Goal: Information Seeking & Learning: Learn about a topic

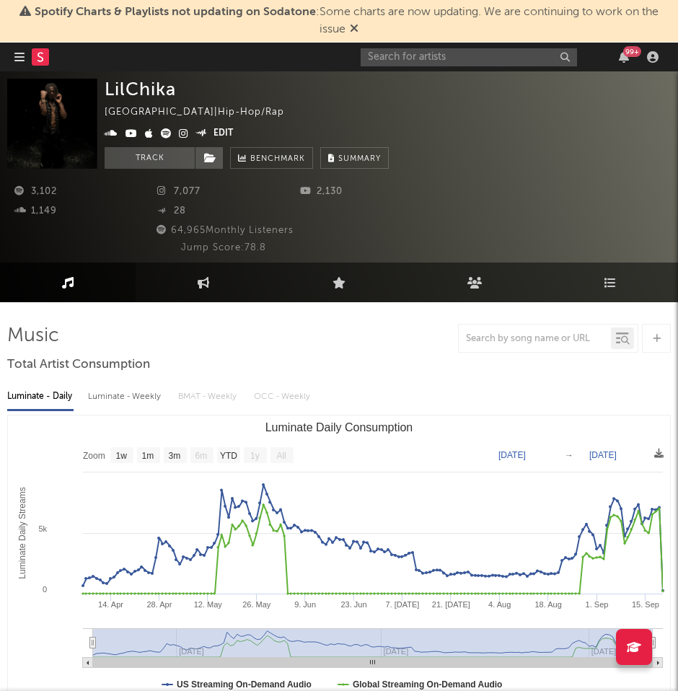
select select "1w"
click at [427, 57] on input "text" at bounding box center [469, 57] width 216 height 18
click at [389, 50] on input "text" at bounding box center [469, 57] width 216 height 18
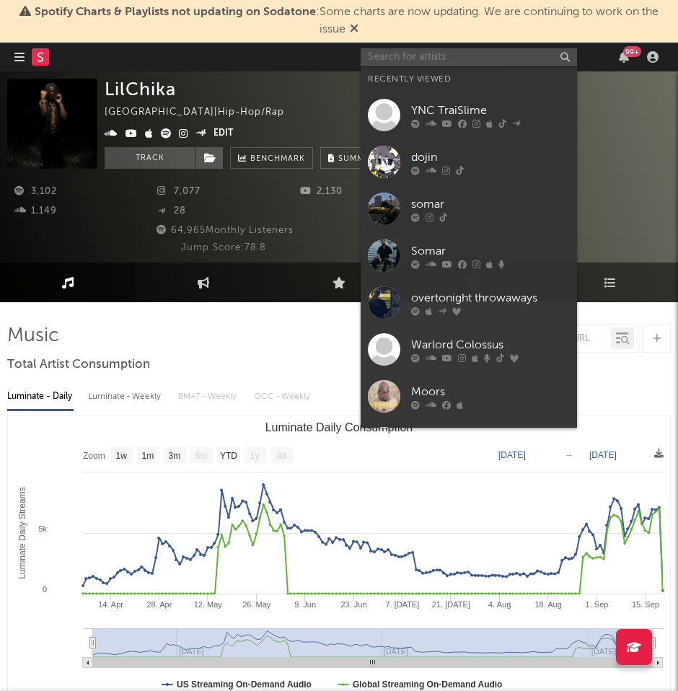
paste input "Marwick"
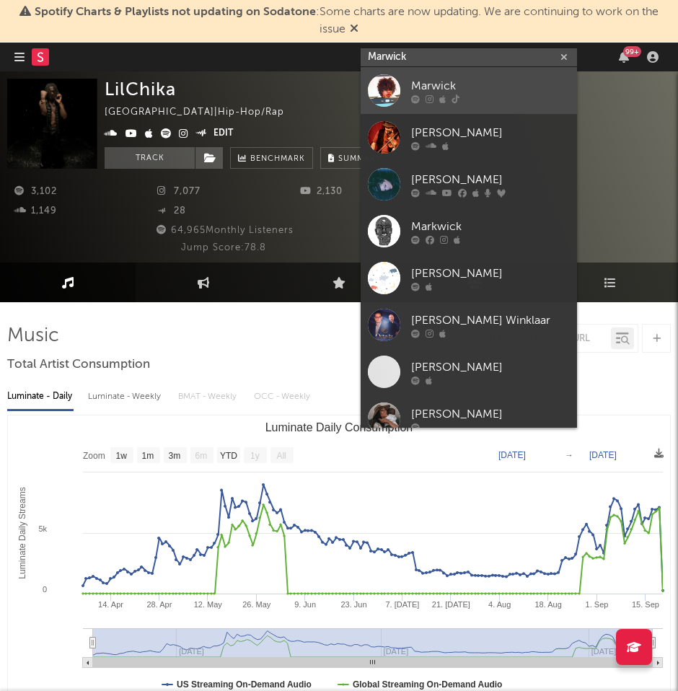
type input "Marwick"
click at [487, 84] on div "Marwick" at bounding box center [490, 85] width 159 height 17
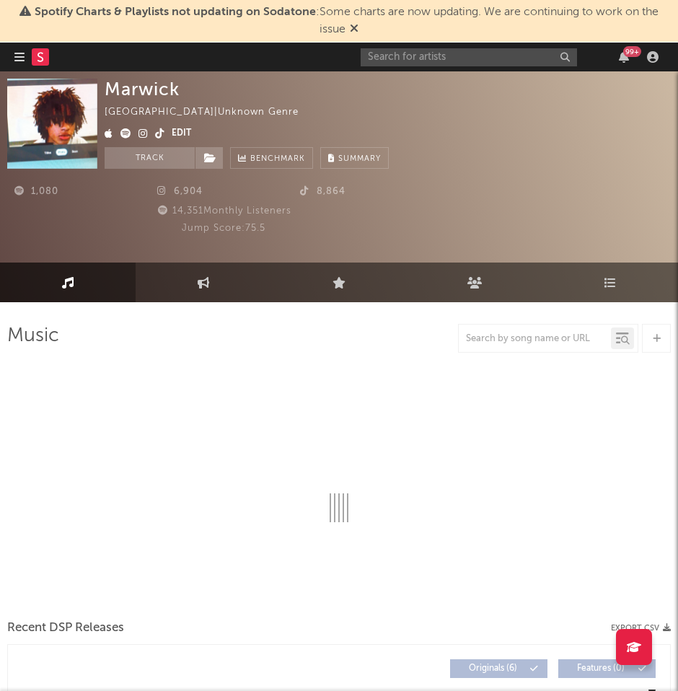
select select "1w"
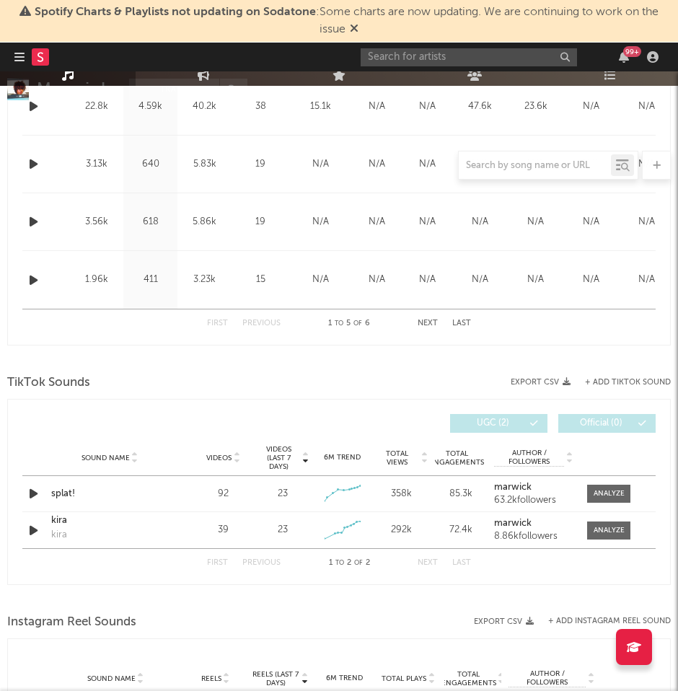
scroll to position [836, 0]
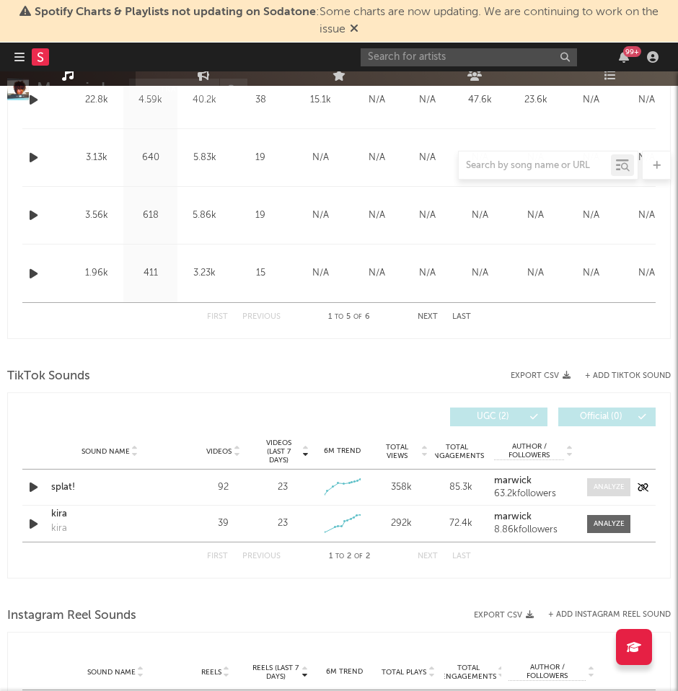
click at [609, 485] on div at bounding box center [609, 487] width 31 height 11
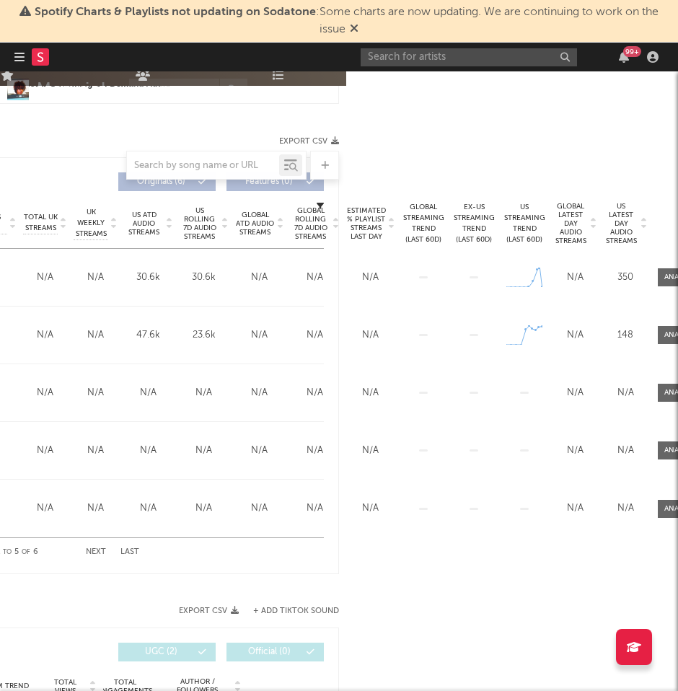
scroll to position [601, 362]
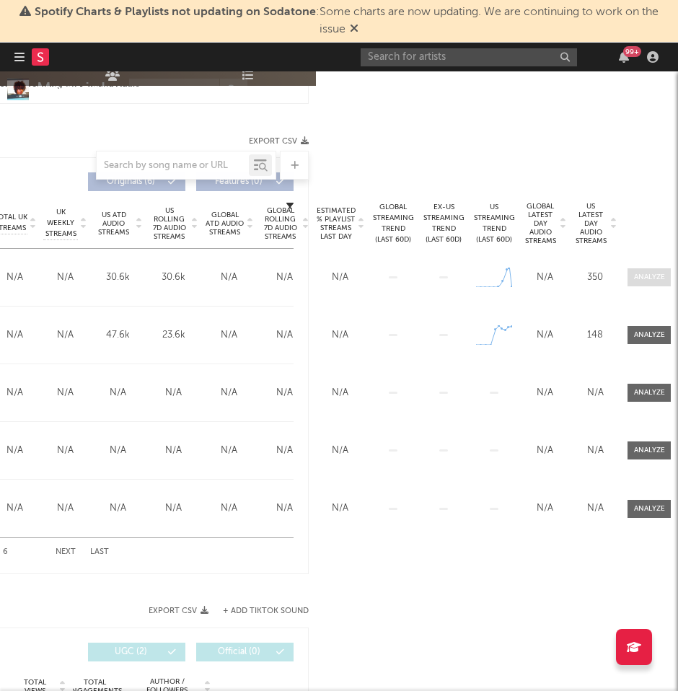
click at [648, 276] on div at bounding box center [649, 277] width 31 height 11
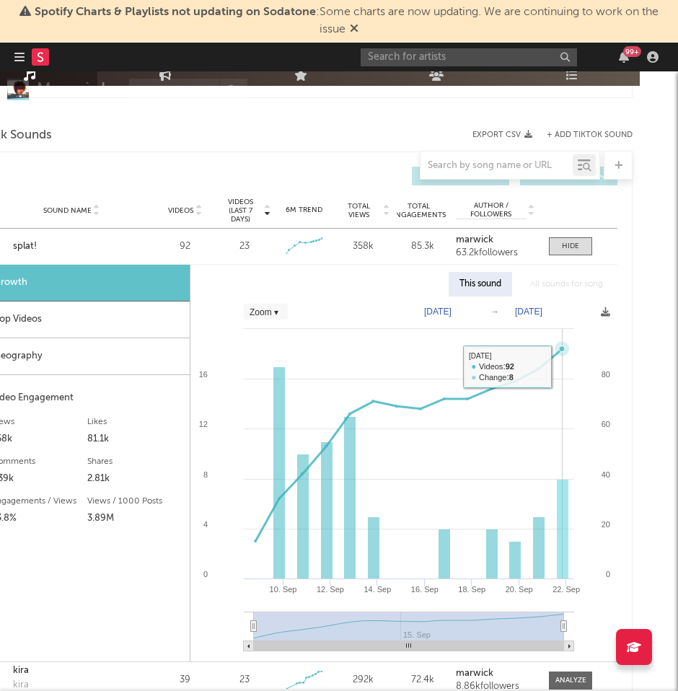
scroll to position [1763, 0]
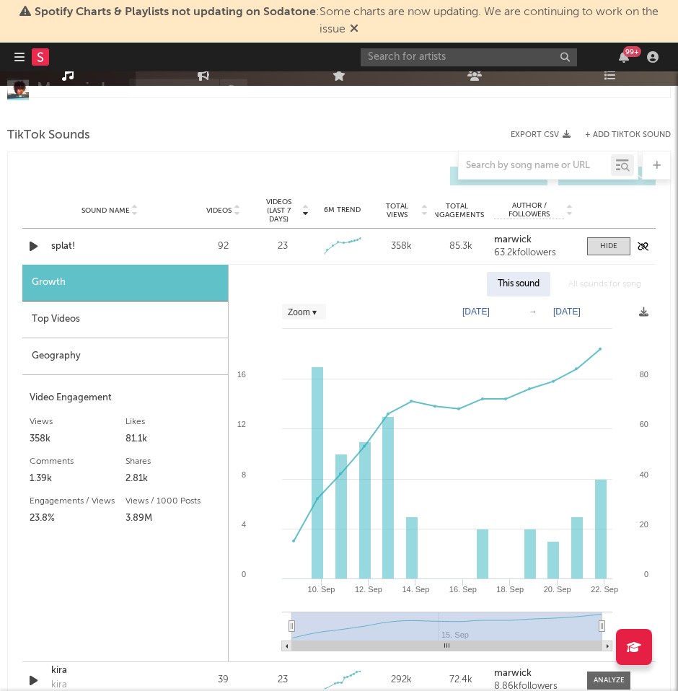
click at [55, 245] on div "splat!" at bounding box center [110, 246] width 118 height 14
